Goal: Task Accomplishment & Management: Manage account settings

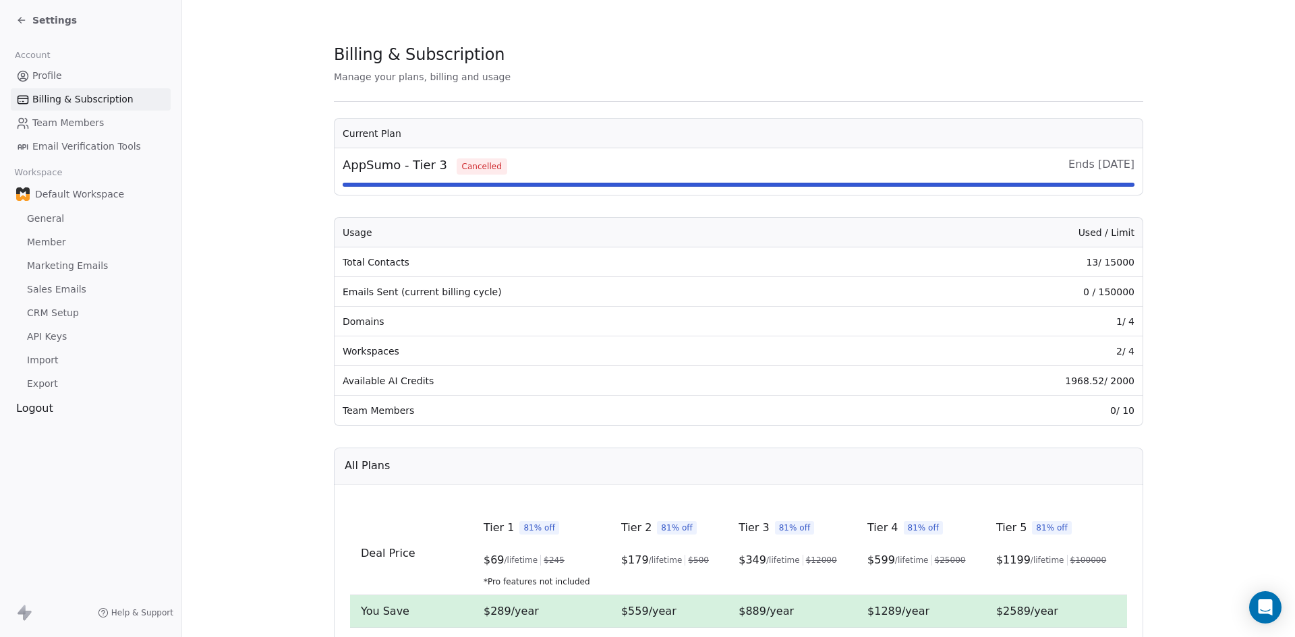
click at [67, 123] on span "Team Members" at bounding box center [67, 123] width 71 height 14
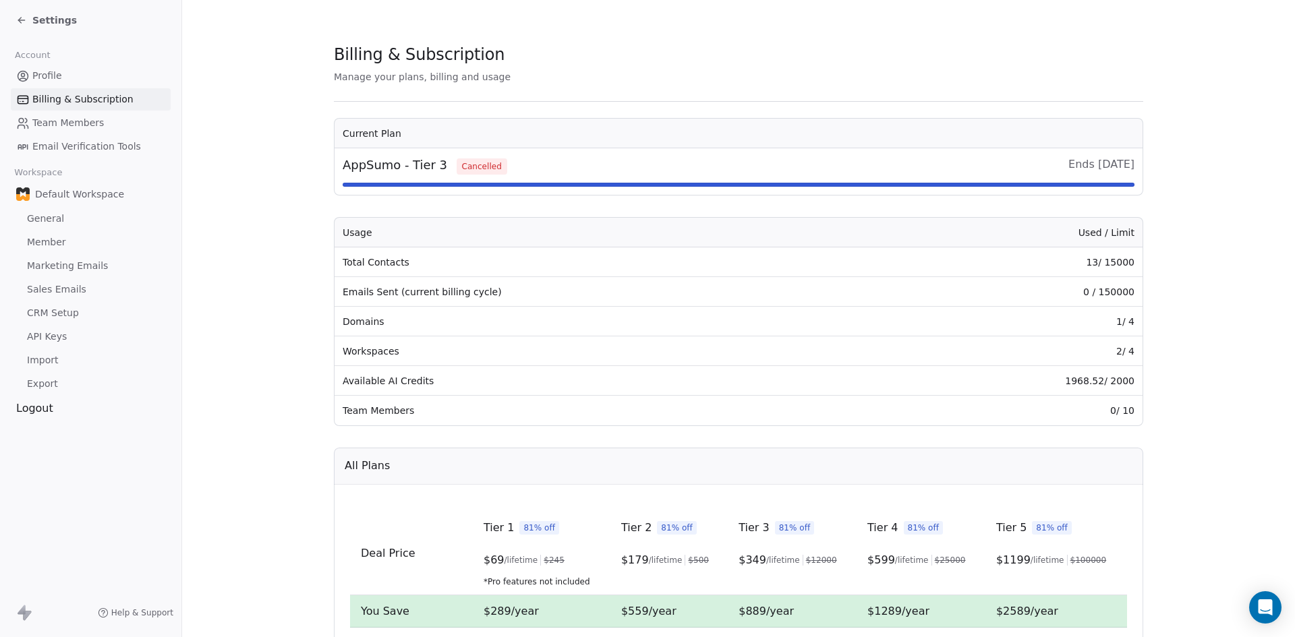
click at [67, 123] on span "Team Members" at bounding box center [67, 123] width 71 height 14
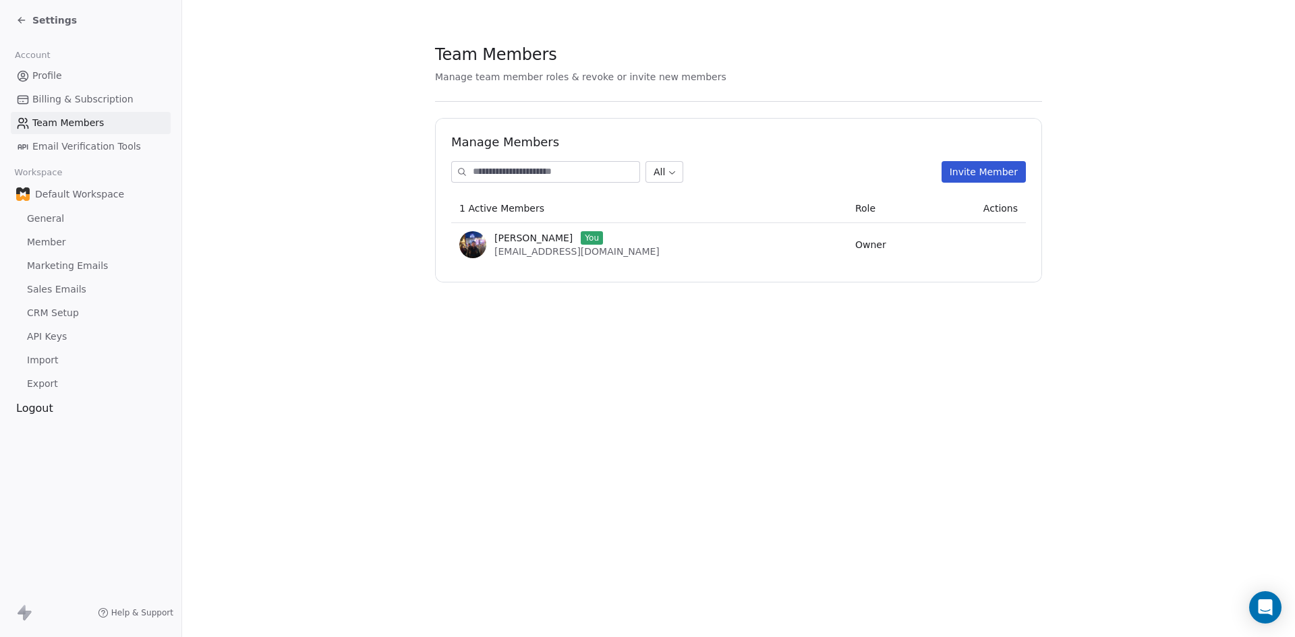
click at [67, 123] on span "Team Members" at bounding box center [67, 123] width 71 height 14
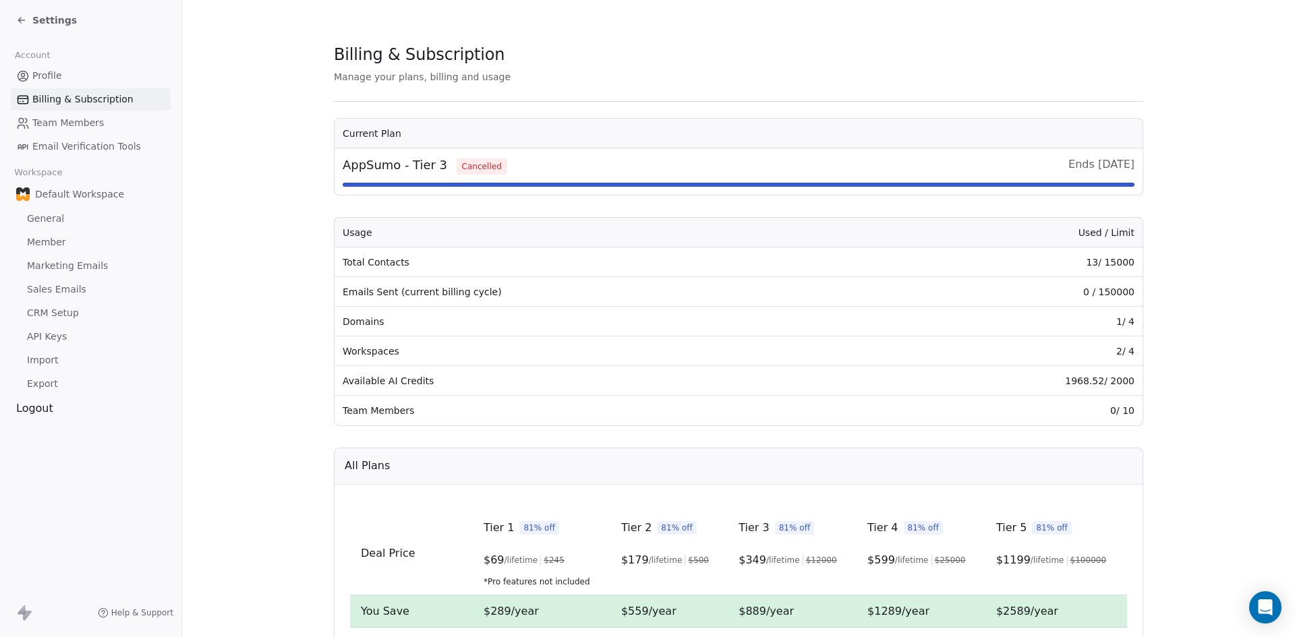
click at [65, 120] on span "Team Members" at bounding box center [67, 123] width 71 height 14
click at [65, 119] on span "Team Members" at bounding box center [67, 123] width 71 height 14
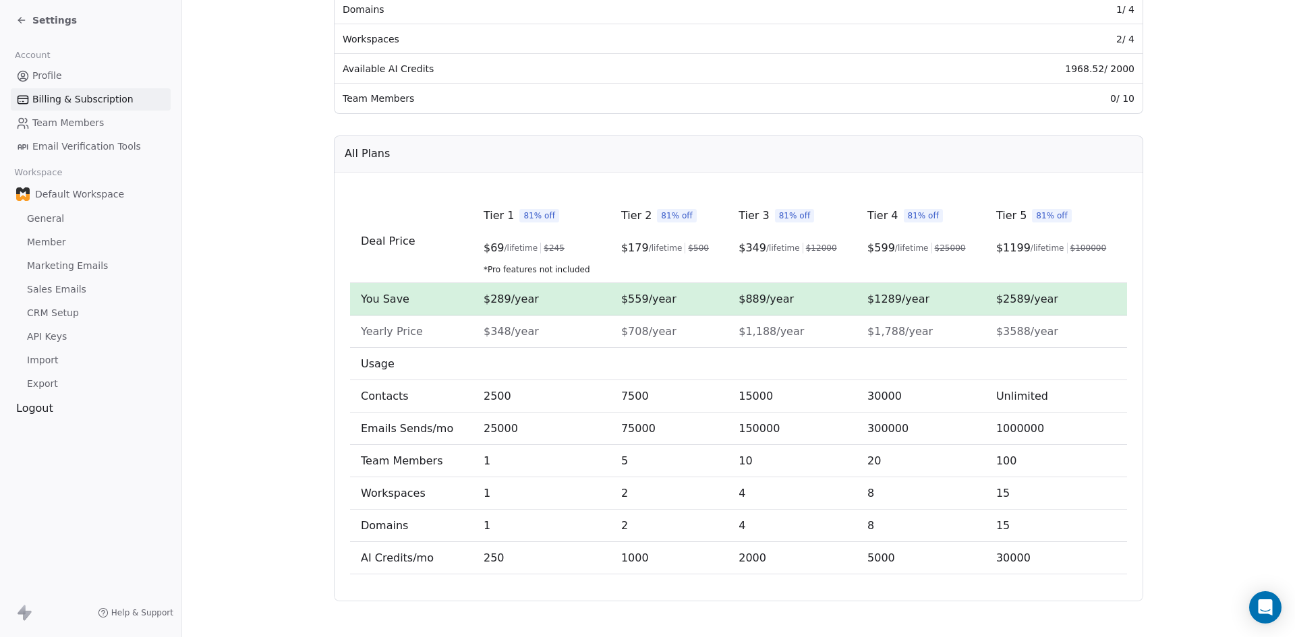
scroll to position [320, 0]
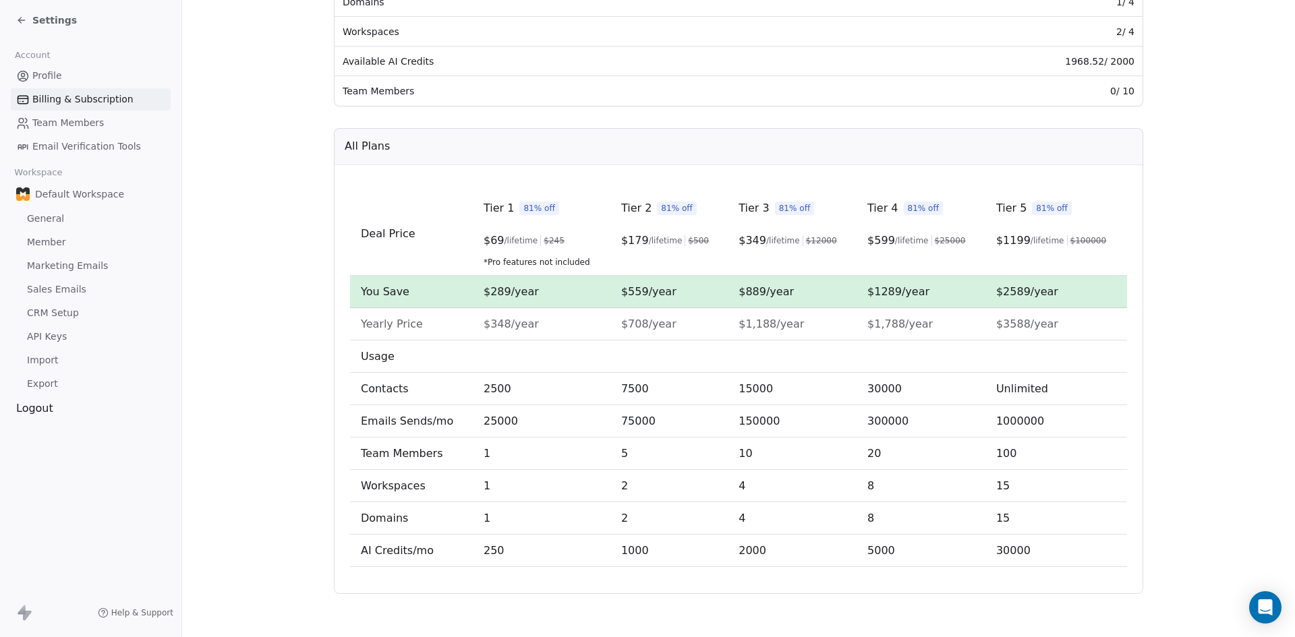
click at [506, 296] on span "$289/year" at bounding box center [510, 291] width 55 height 13
click at [845, 326] on td "$1,188/year" at bounding box center [792, 324] width 129 height 32
click at [634, 206] on span "Tier 2" at bounding box center [636, 208] width 30 height 16
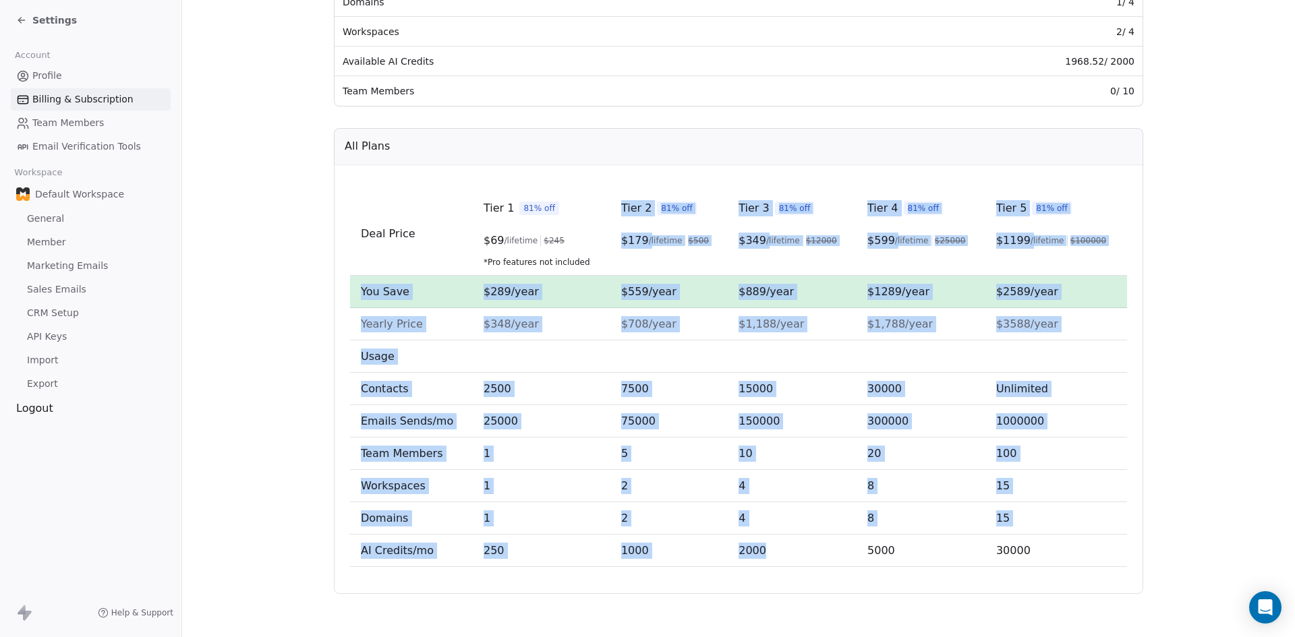
drag, startPoint x: 634, startPoint y: 206, endPoint x: 736, endPoint y: 561, distance: 369.0
click at [736, 561] on tbody "Deal Price Tier 1 81% off $ 69 /lifetime $ 245 *Pro features not included Tier …" at bounding box center [738, 379] width 777 height 375
click at [736, 561] on td "2000" at bounding box center [792, 551] width 129 height 32
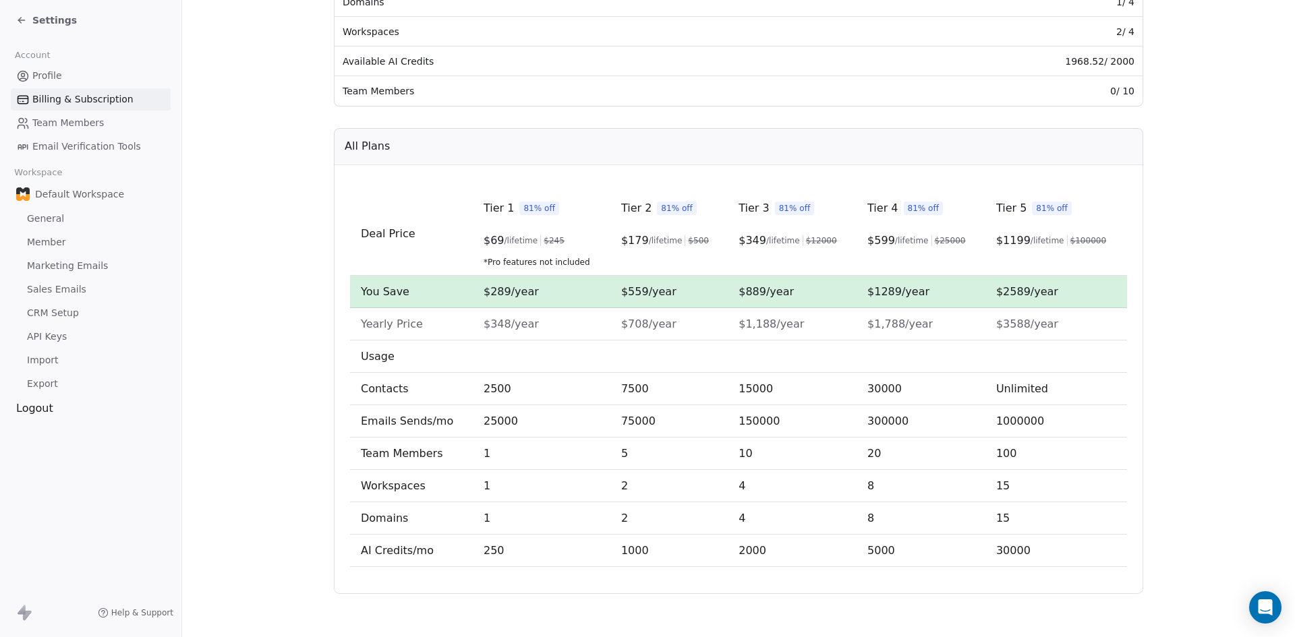
click at [623, 194] on td "Tier 2 81% off $ 179 /lifetime $ 500" at bounding box center [668, 234] width 117 height 84
click at [778, 492] on td "4" at bounding box center [792, 486] width 129 height 32
click at [765, 558] on td "2000" at bounding box center [792, 551] width 129 height 32
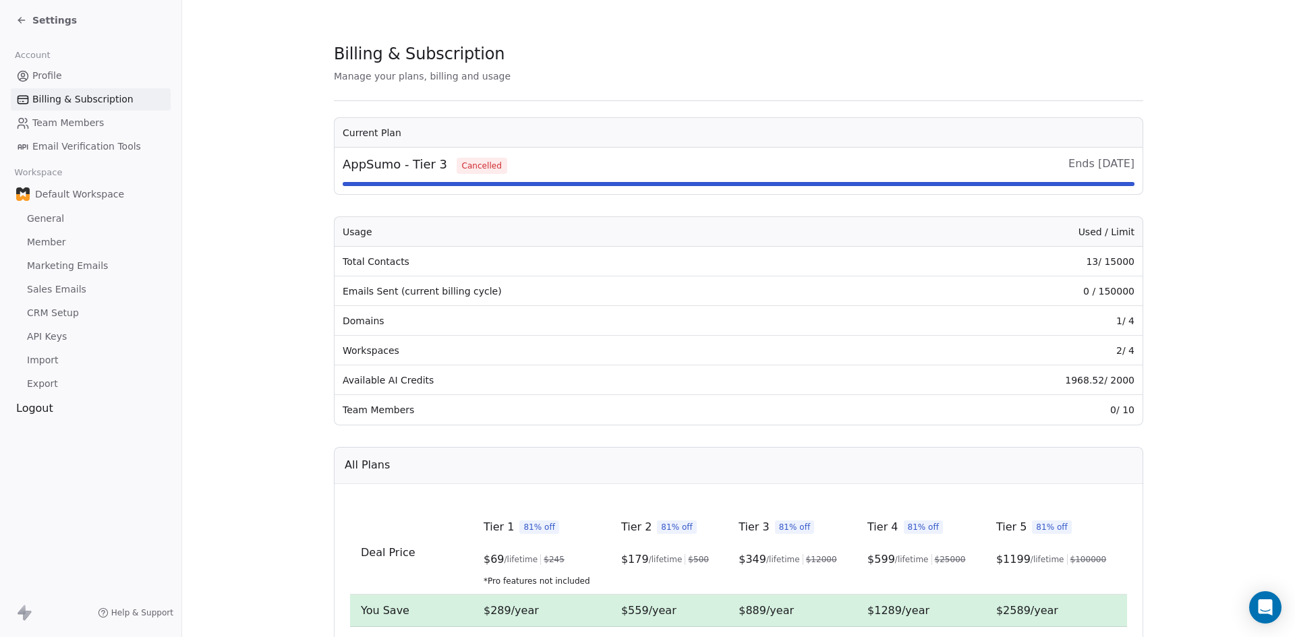
scroll to position [0, 0]
click at [819, 448] on div "All Plans" at bounding box center [738, 466] width 809 height 37
click at [36, 388] on span "Export" at bounding box center [42, 384] width 31 height 14
click at [53, 368] on link "Import" at bounding box center [91, 360] width 160 height 22
click at [60, 328] on link "API Keys" at bounding box center [91, 337] width 160 height 22
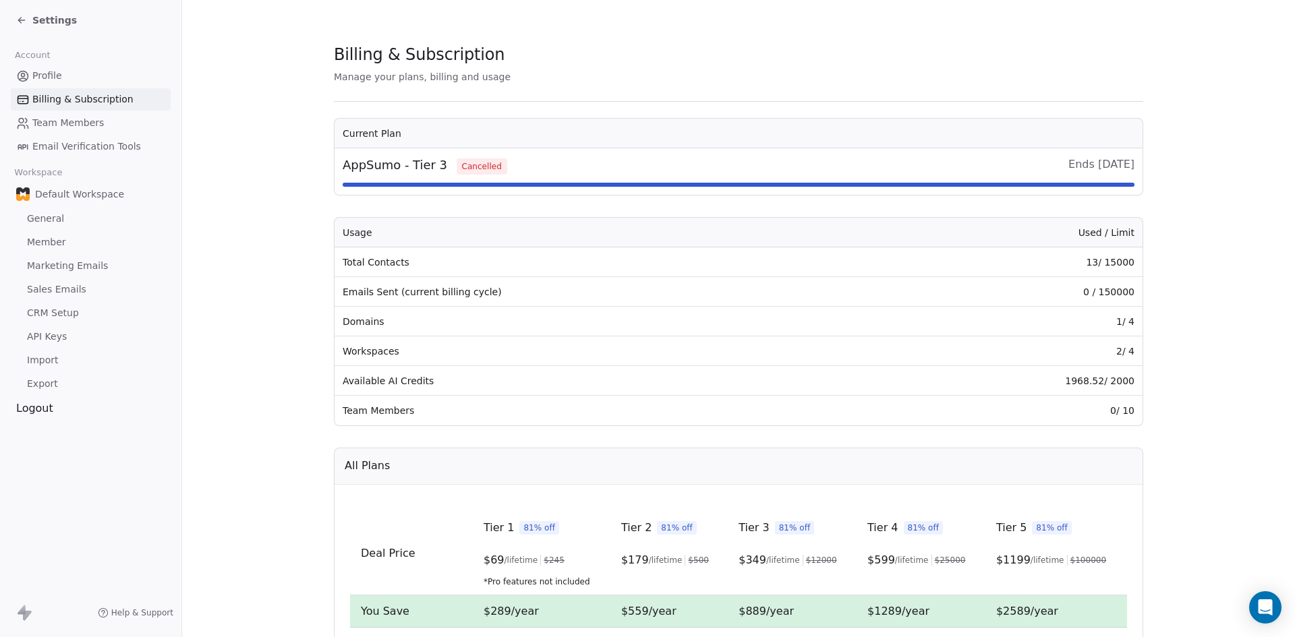
click at [62, 305] on link "CRM Setup" at bounding box center [91, 313] width 160 height 22
click at [61, 285] on span "Sales Emails" at bounding box center [56, 290] width 59 height 14
click at [67, 254] on div "Default Workspace General Member Marketing Emails Sales Emails CRM Setup API Ke…" at bounding box center [91, 288] width 160 height 213
click at [57, 228] on link "General" at bounding box center [91, 219] width 160 height 22
click at [36, 247] on span "Member" at bounding box center [46, 242] width 39 height 14
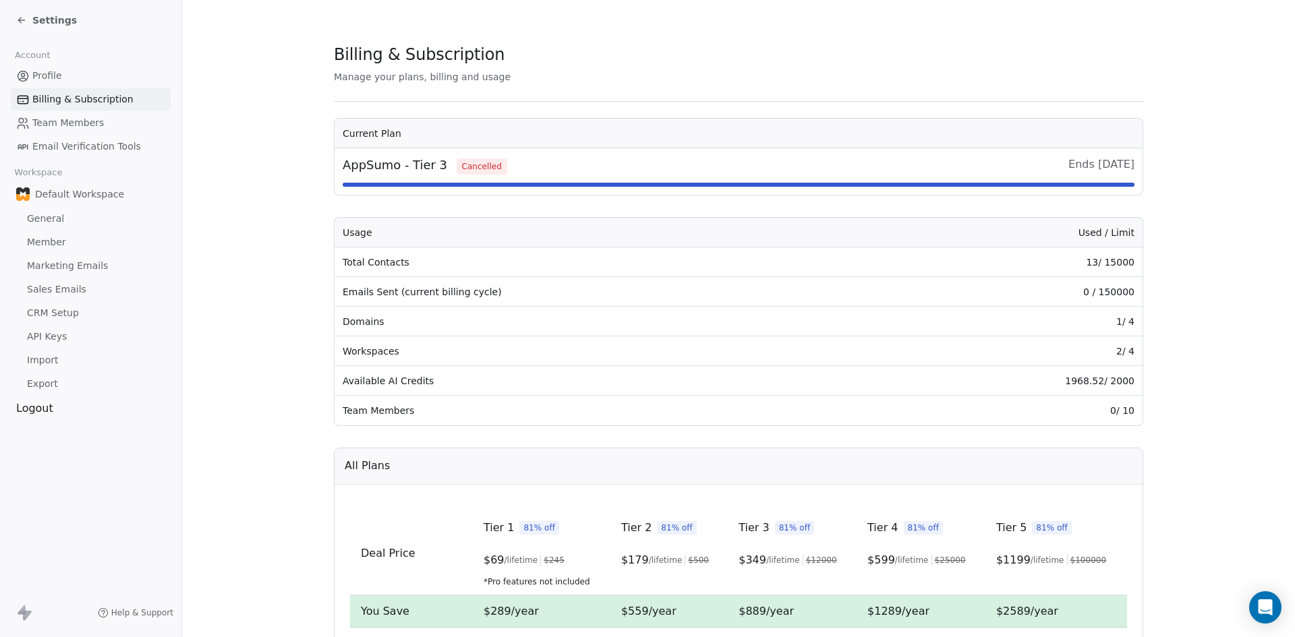
click at [38, 94] on span "Billing & Subscription" at bounding box center [82, 99] width 101 height 14
click at [53, 98] on span "Billing & Subscription" at bounding box center [82, 99] width 101 height 14
click at [51, 129] on span "Team Members" at bounding box center [67, 123] width 71 height 14
click at [55, 147] on span "Email Verification Tools" at bounding box center [86, 147] width 109 height 14
click at [69, 196] on span "Default Workspace" at bounding box center [79, 193] width 89 height 13
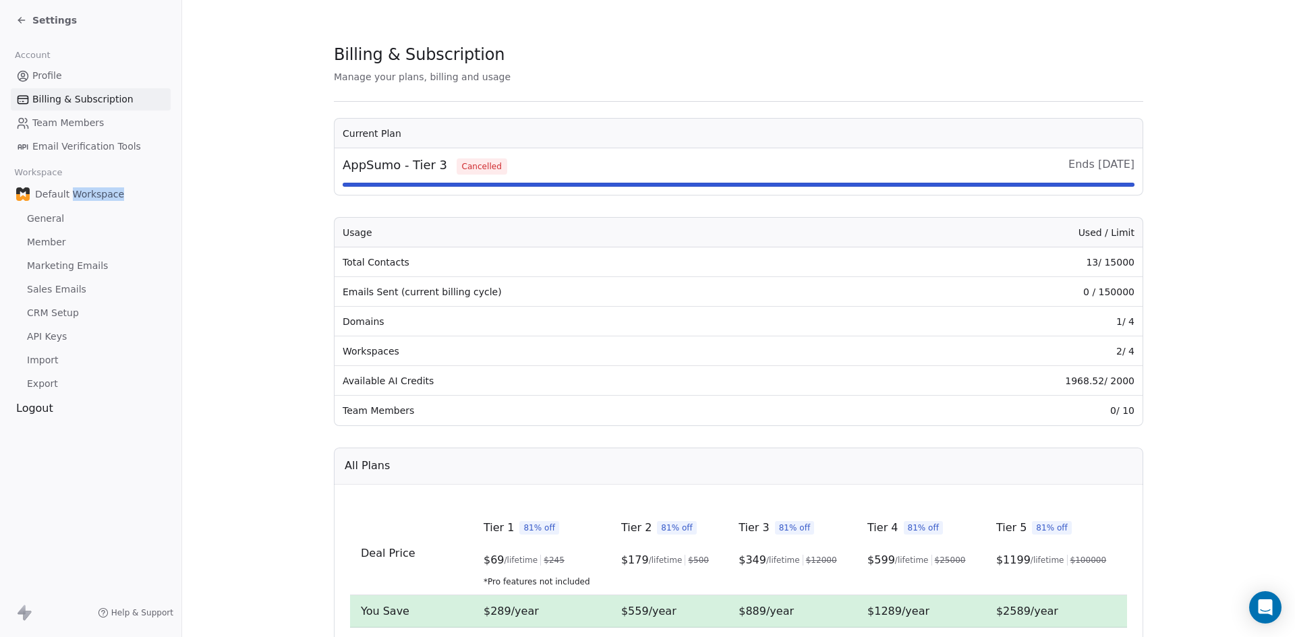
click at [69, 196] on span "Default Workspace" at bounding box center [79, 193] width 89 height 13
click at [1261, 610] on icon "Open Intercom Messenger" at bounding box center [1265, 608] width 18 height 18
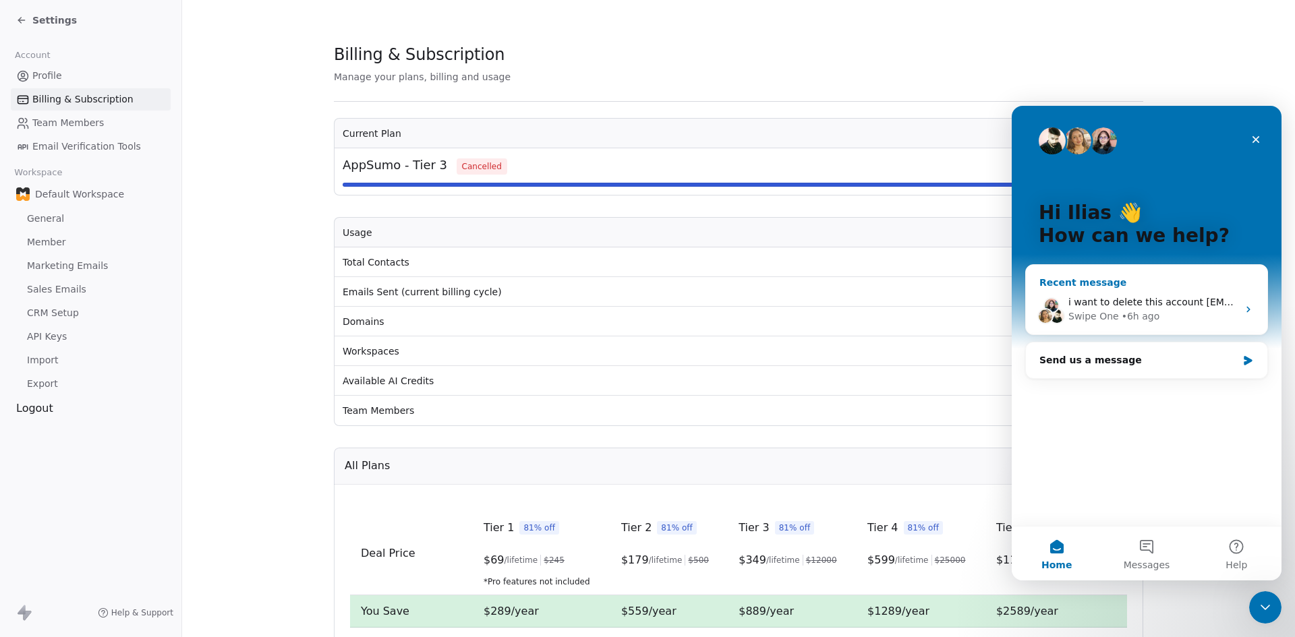
click at [1240, 310] on div "i want to delete this account [EMAIL_ADDRESS][DOMAIN_NAME] as soon as possible …" at bounding box center [1146, 310] width 241 height 50
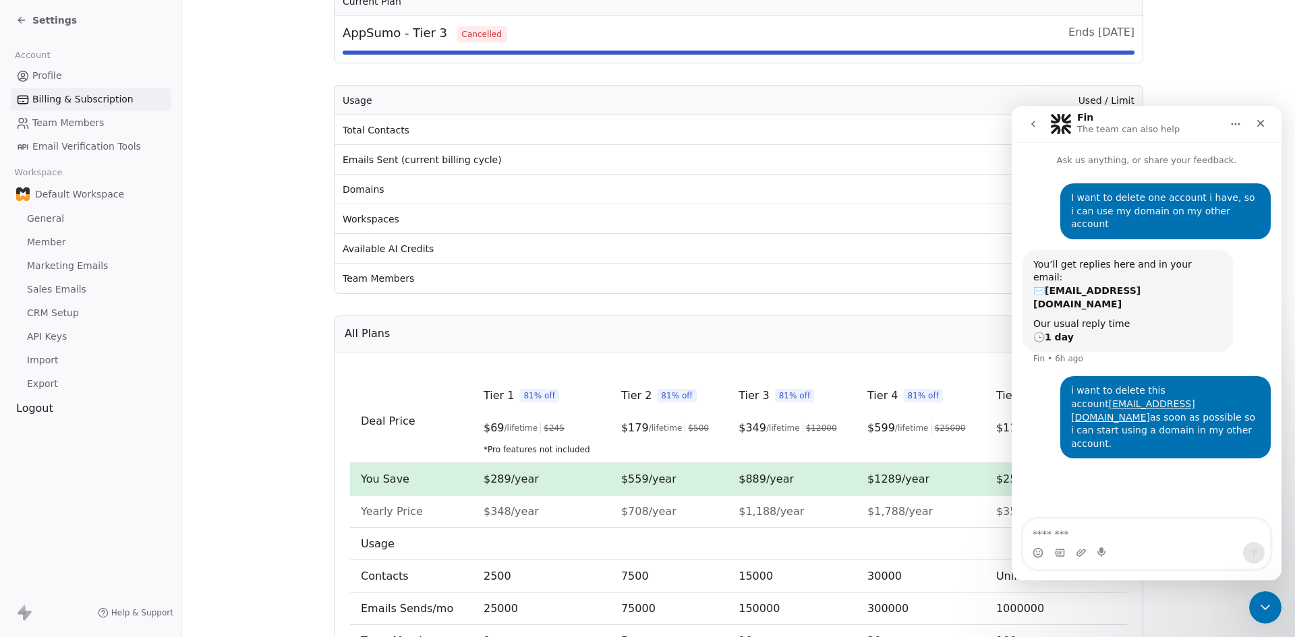
scroll to position [135, 0]
click at [1270, 123] on div "Close" at bounding box center [1260, 123] width 24 height 24
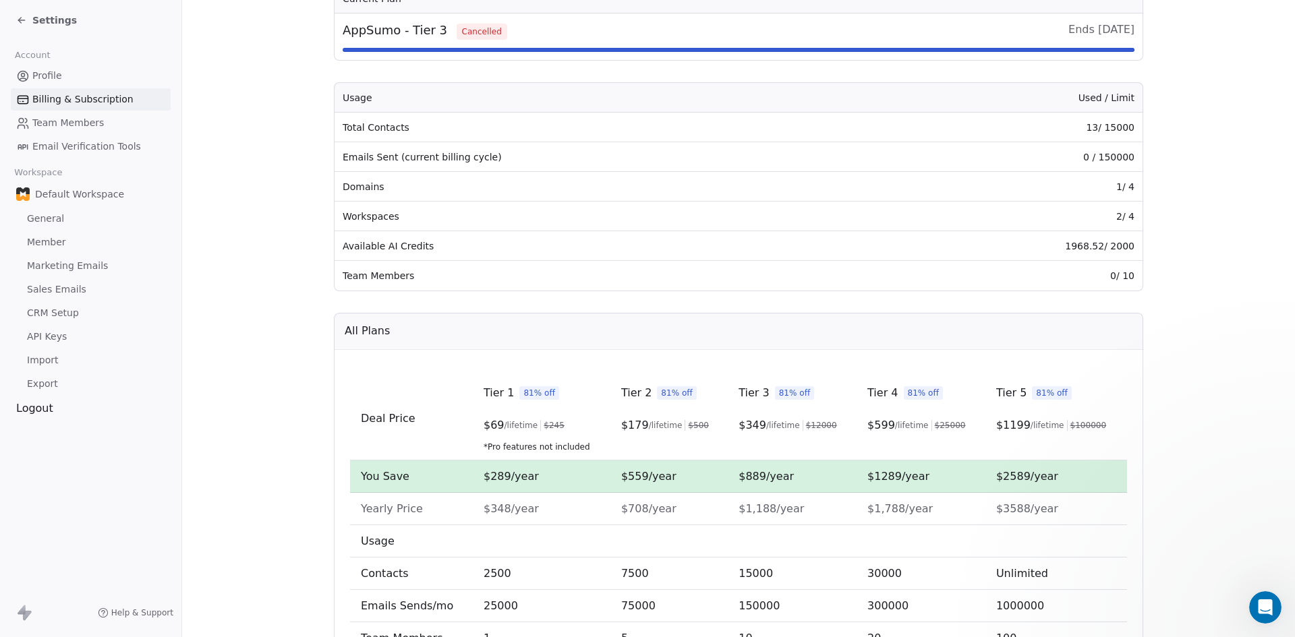
scroll to position [0, 0]
click at [55, 405] on div "Logout" at bounding box center [91, 409] width 160 height 16
